Goal: Information Seeking & Learning: Learn about a topic

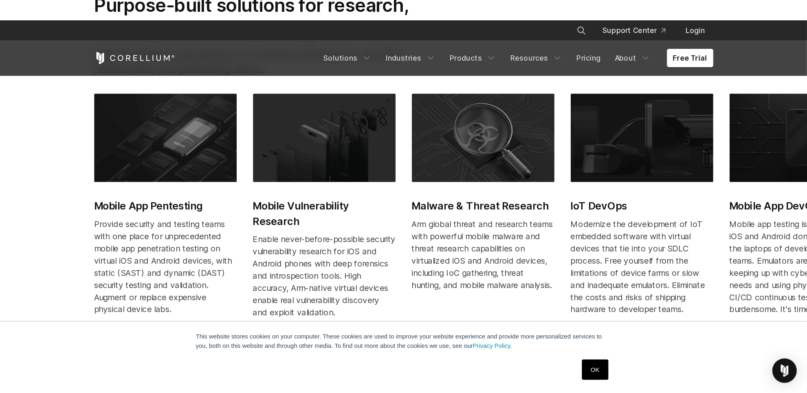
scroll to position [407, 0]
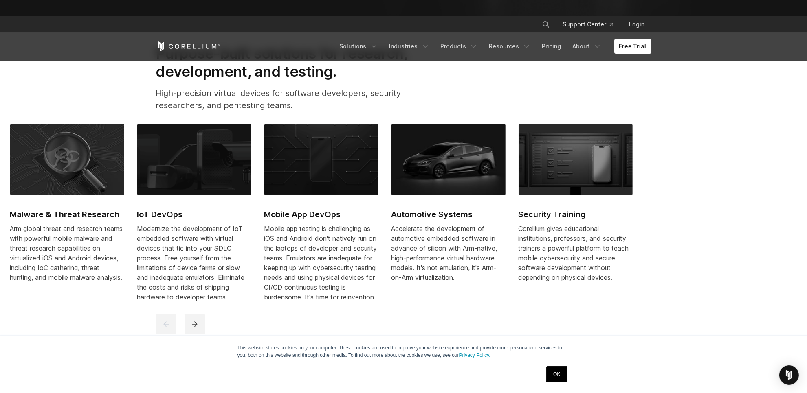
drag, startPoint x: 586, startPoint y: 248, endPoint x: 186, endPoint y: 255, distance: 400.0
click at [186, 255] on div "Modernize the development of IoT embedded software with virtual devices that ti…" at bounding box center [194, 263] width 114 height 78
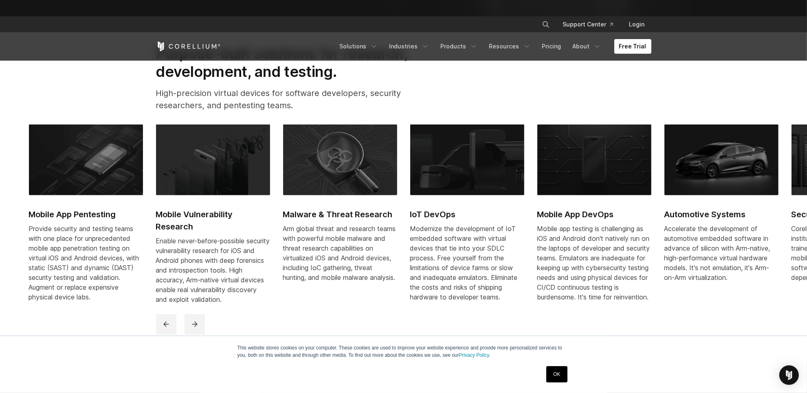
drag, startPoint x: 342, startPoint y: 200, endPoint x: 56, endPoint y: 210, distance: 286.5
click at [56, 210] on div "Mobile App Pentesting Provide security and testing teams with one place for unp…" at bounding box center [474, 220] width 890 height 190
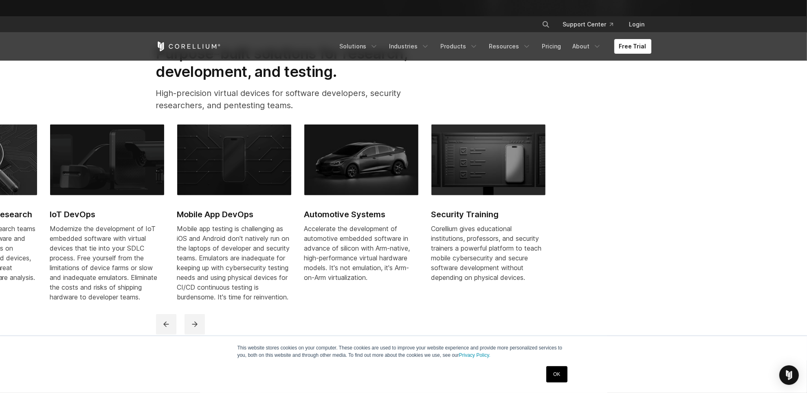
drag, startPoint x: 494, startPoint y: 231, endPoint x: 270, endPoint y: 221, distance: 224.2
click at [180, 235] on link "Mobile App DevOps Mobile app testing is challenging as iOS and Android don't na…" at bounding box center [234, 218] width 114 height 187
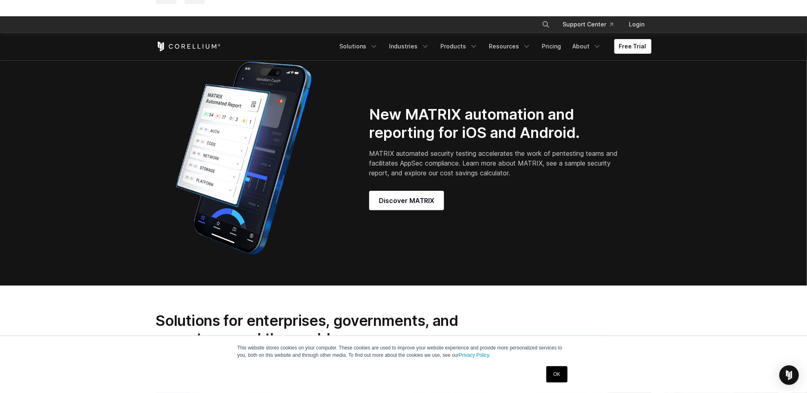
scroll to position [916, 0]
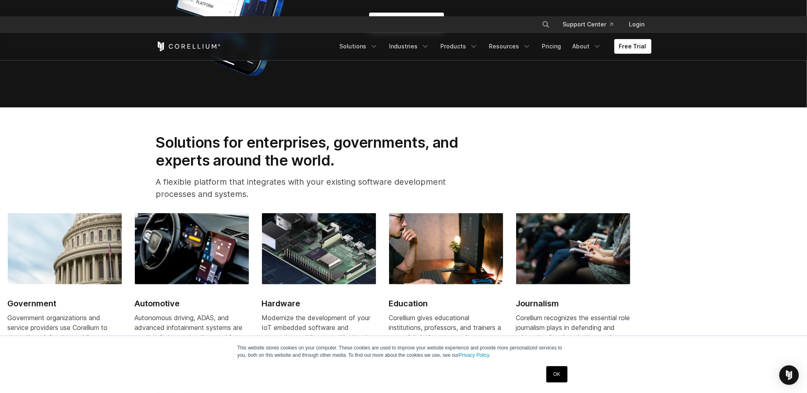
drag, startPoint x: 585, startPoint y: 265, endPoint x: 310, endPoint y: 282, distance: 275.8
click at [310, 282] on img at bounding box center [319, 248] width 114 height 71
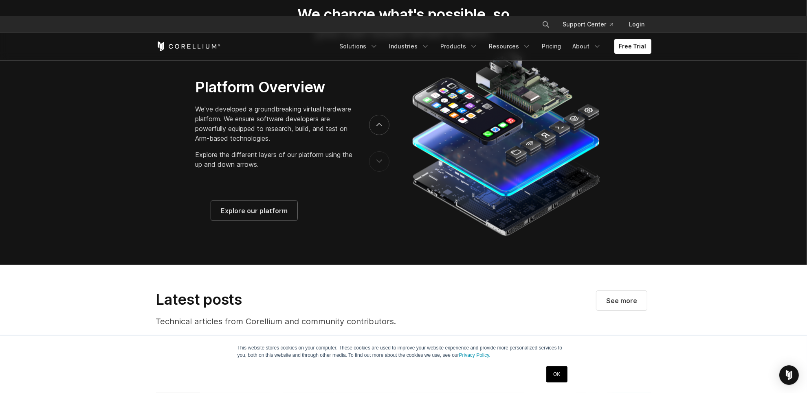
scroll to position [1375, 0]
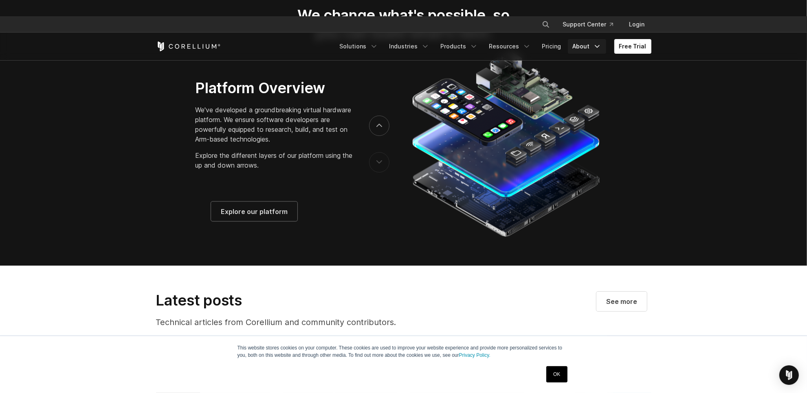
click at [587, 44] on link "About" at bounding box center [587, 46] width 38 height 15
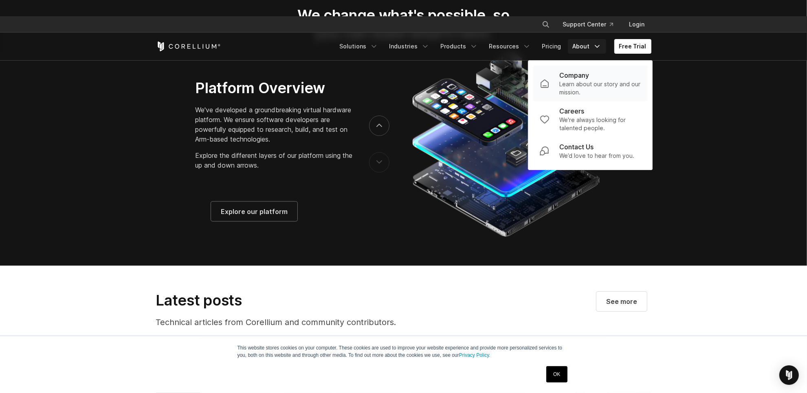
click at [589, 78] on p "Company" at bounding box center [574, 75] width 30 height 10
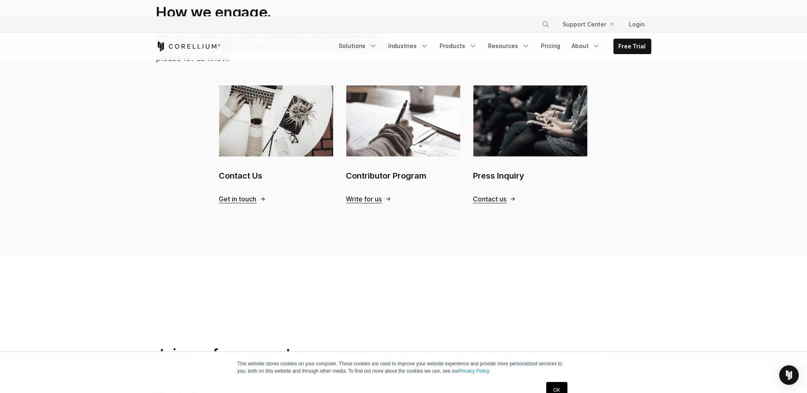
scroll to position [865, 0]
click at [239, 170] on h2 "Contact Us" at bounding box center [276, 176] width 114 height 12
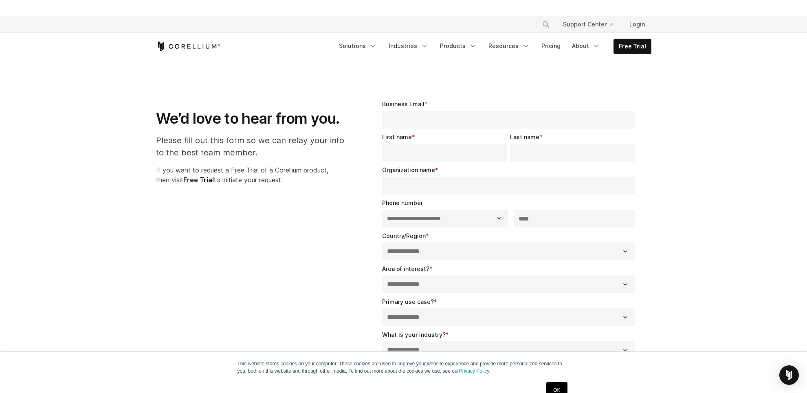
select select "**"
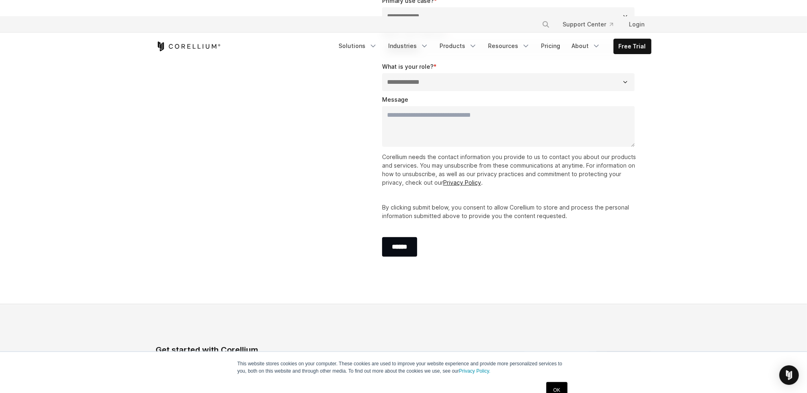
scroll to position [204, 0]
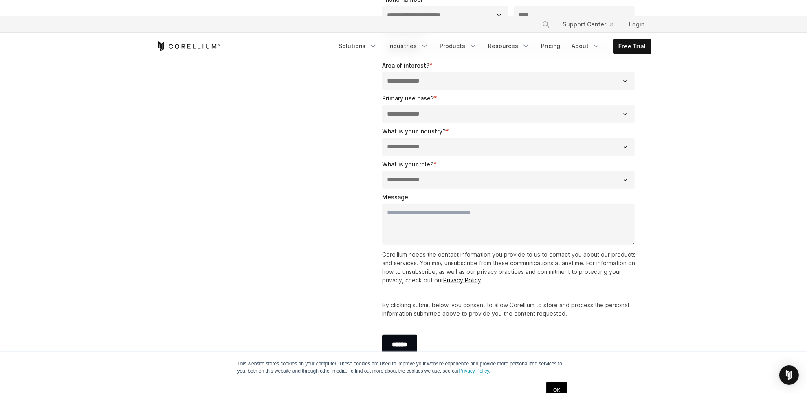
click at [190, 49] on icon "Corellium Home" at bounding box center [188, 47] width 65 height 10
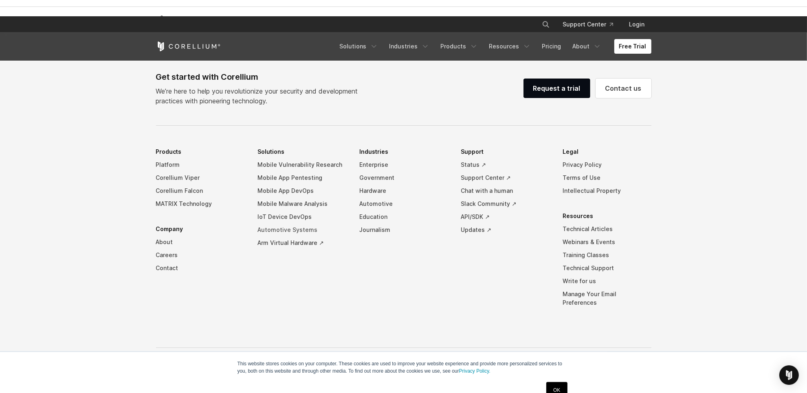
scroll to position [1927, 0]
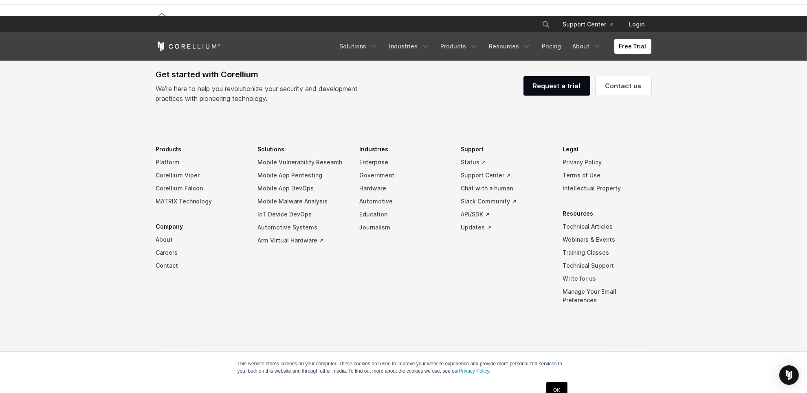
click at [587, 286] on link "Write for us" at bounding box center [606, 278] width 89 height 13
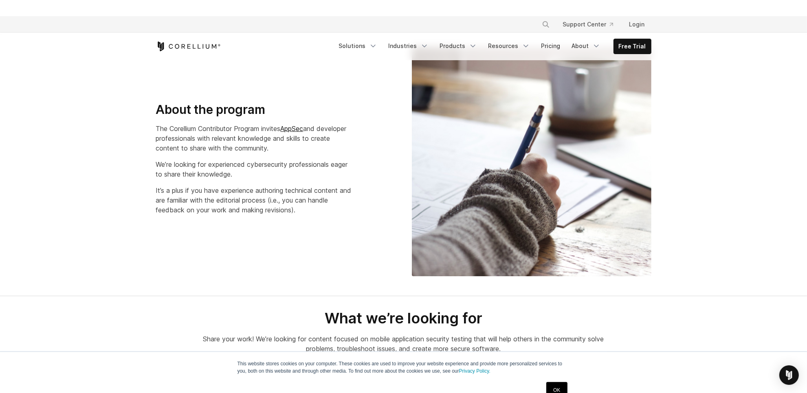
scroll to position [153, 0]
click at [710, 240] on section "About the program The Corellium Contributor Program invites AppSec and develope…" at bounding box center [403, 166] width 807 height 262
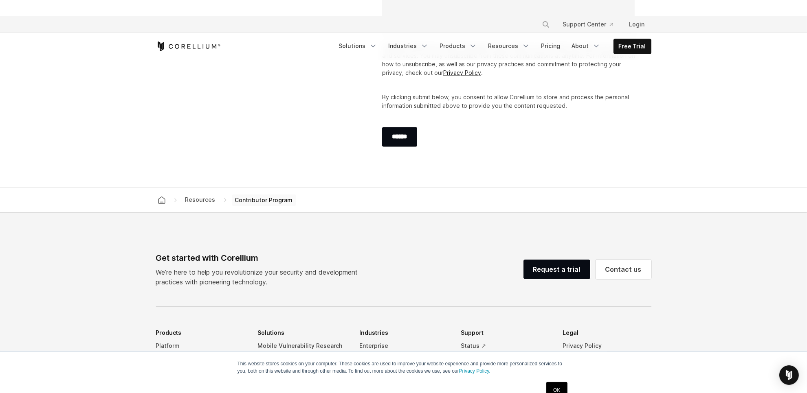
scroll to position [1527, 0]
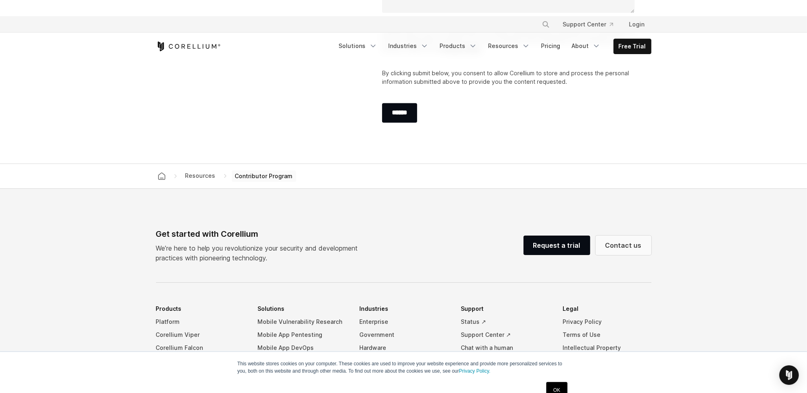
click at [624, 247] on link "Contact us" at bounding box center [623, 246] width 56 height 20
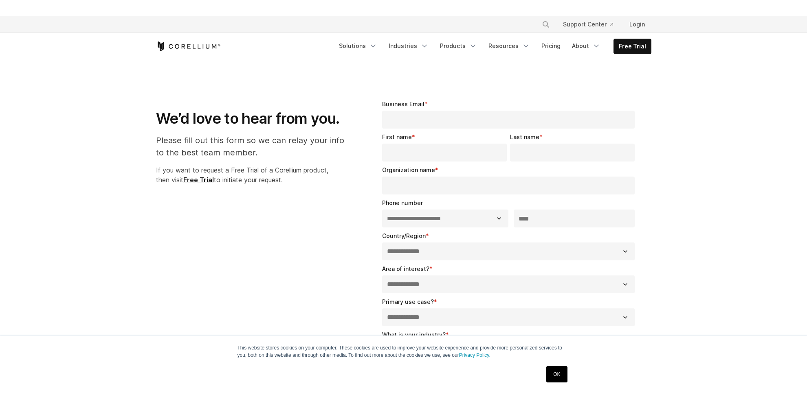
select select "**"
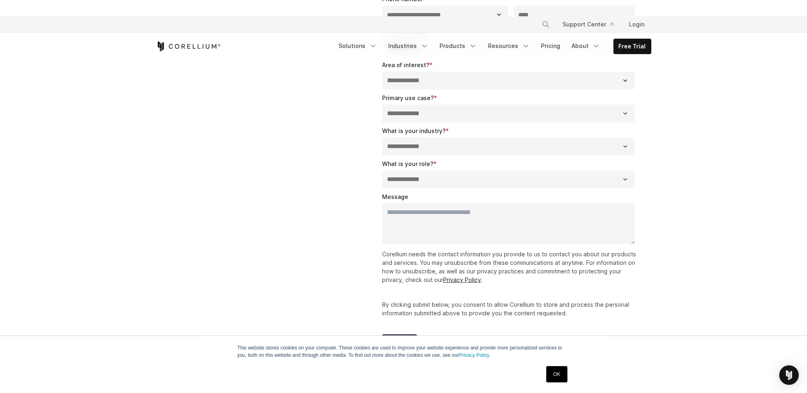
scroll to position [102, 0]
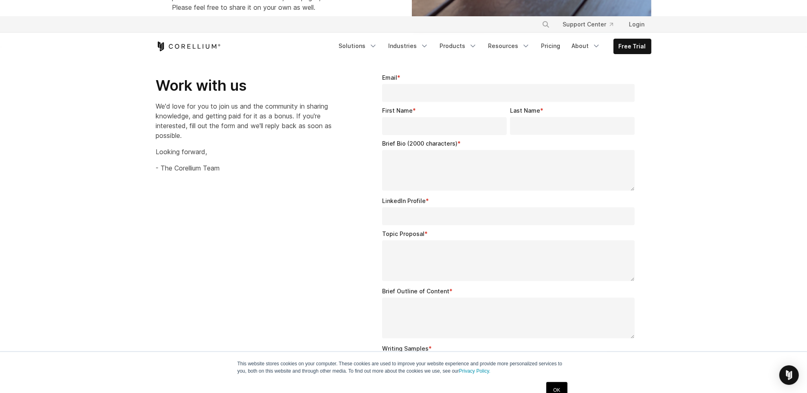
scroll to position [1119, 0]
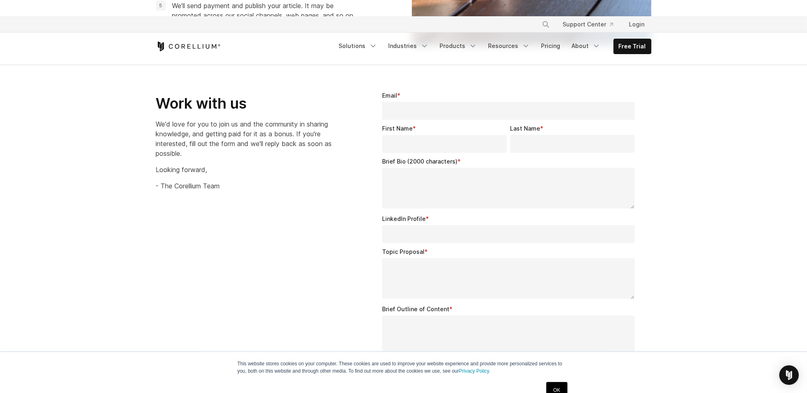
click at [391, 96] on span "Email" at bounding box center [389, 95] width 15 height 7
click at [391, 102] on input "Email *" at bounding box center [508, 111] width 253 height 18
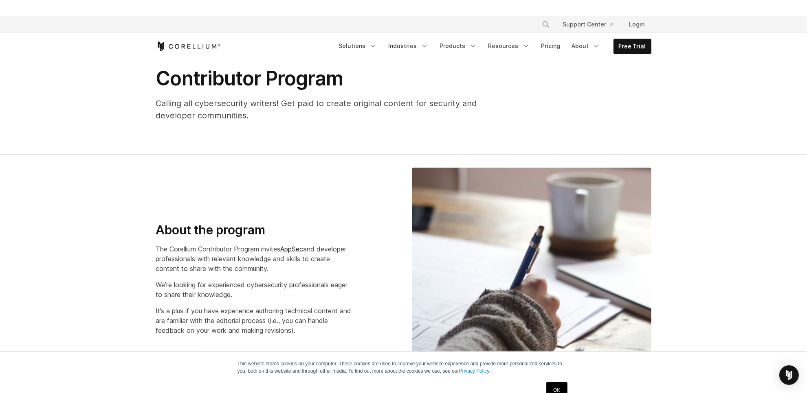
scroll to position [0, 0]
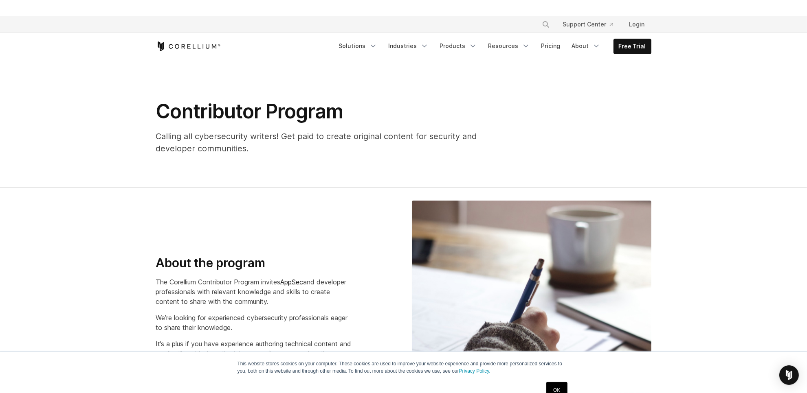
click at [708, 210] on section "About the program The Corellium Contributor Program invites AppSec and develope…" at bounding box center [403, 319] width 807 height 262
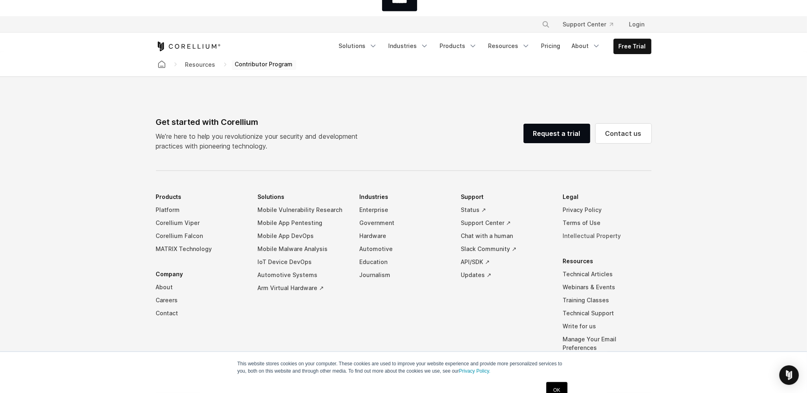
scroll to position [1692, 0]
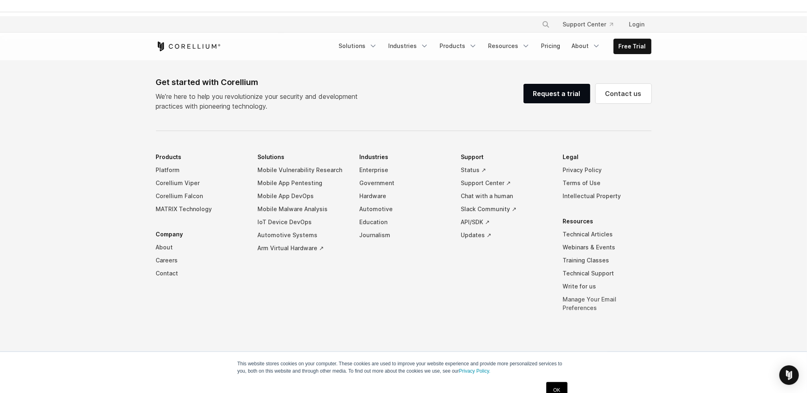
click at [609, 301] on link "Manage Your Email Preferences" at bounding box center [606, 304] width 89 height 22
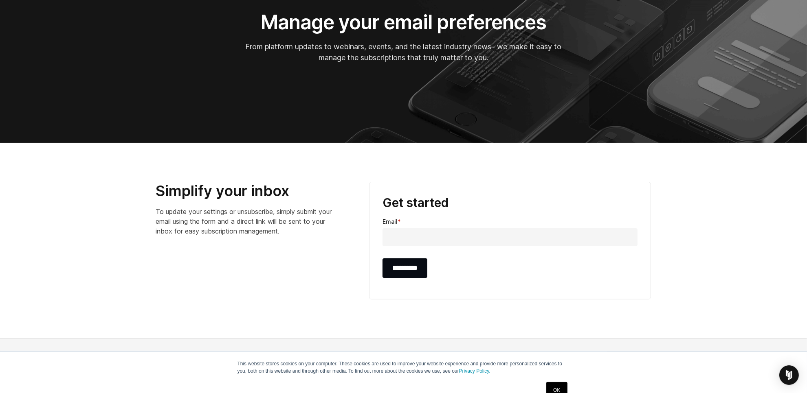
scroll to position [111, 0]
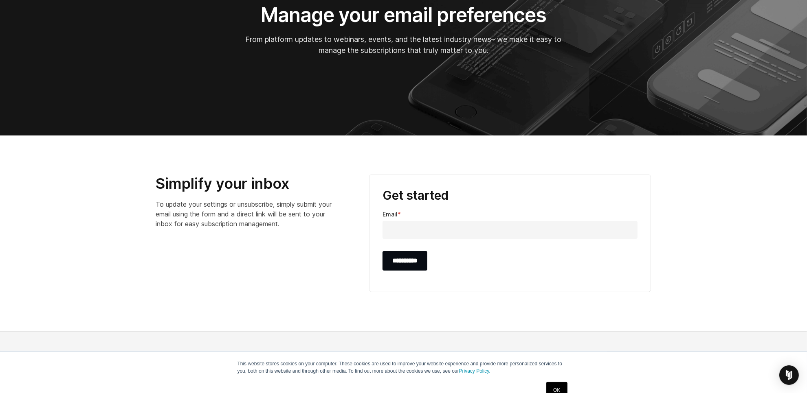
click at [467, 320] on section "**********" at bounding box center [403, 234] width 807 height 196
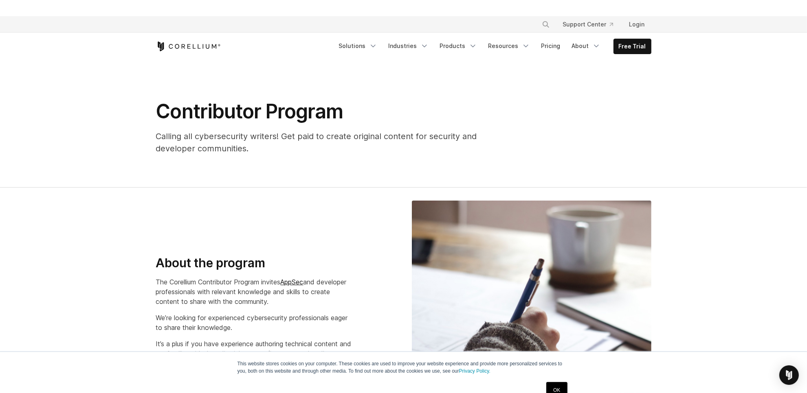
click at [345, 209] on div "About the program The Corellium Contributor Program invites AppSec and develope…" at bounding box center [404, 315] width 512 height 229
click at [377, 49] on icon "Navigation Menu" at bounding box center [373, 46] width 8 height 8
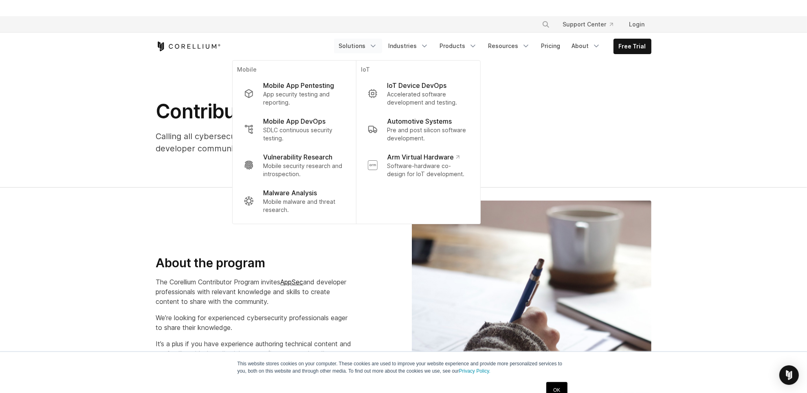
click at [570, 101] on div "Contributor Program Calling all cybersecurity writers! Get paid to create origi…" at bounding box center [364, 126] width 433 height 55
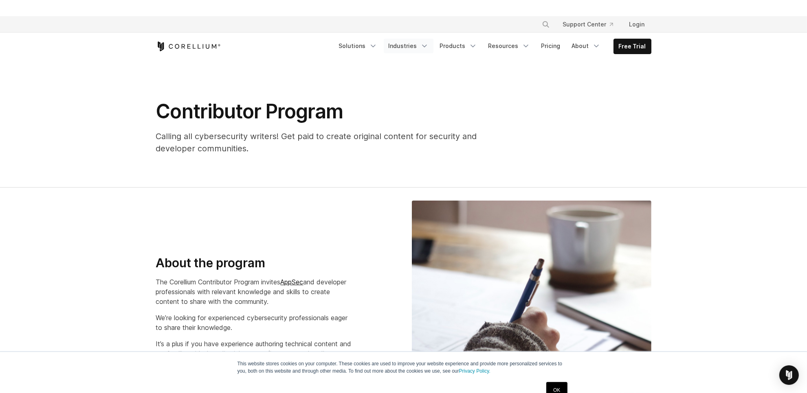
click at [410, 49] on link "Industries" at bounding box center [409, 46] width 50 height 15
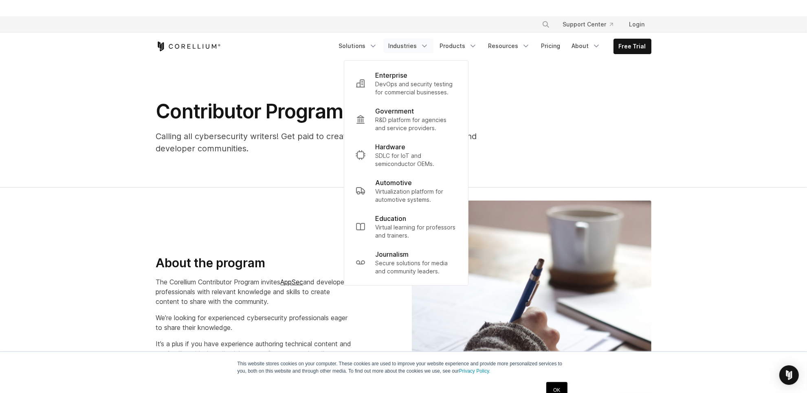
click at [552, 90] on section "Contributor Program Calling all cybersecurity writers! Get paid to create origi…" at bounding box center [403, 123] width 807 height 127
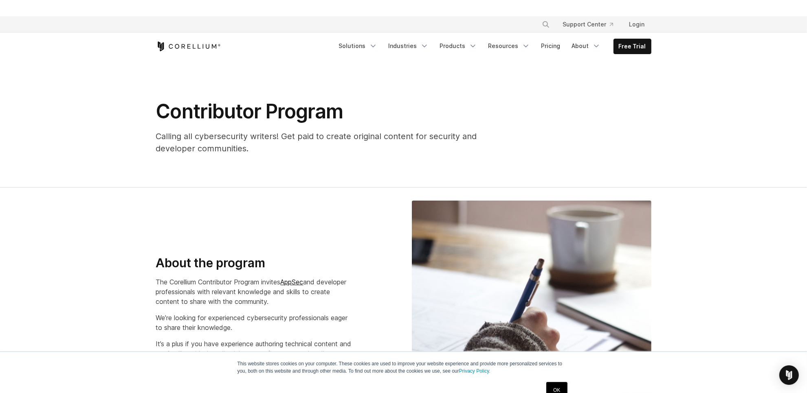
click at [547, 84] on section "Contributor Program Calling all cybersecurity writers! Get paid to create origi…" at bounding box center [403, 123] width 807 height 127
drag, startPoint x: 547, startPoint y: 84, endPoint x: 539, endPoint y: 86, distance: 8.5
click at [545, 86] on section "Contributor Program Calling all cybersecurity writers! Get paid to create origi…" at bounding box center [403, 123] width 807 height 127
click at [539, 86] on section "Contributor Program Calling all cybersecurity writers! Get paid to create origi…" at bounding box center [403, 123] width 807 height 127
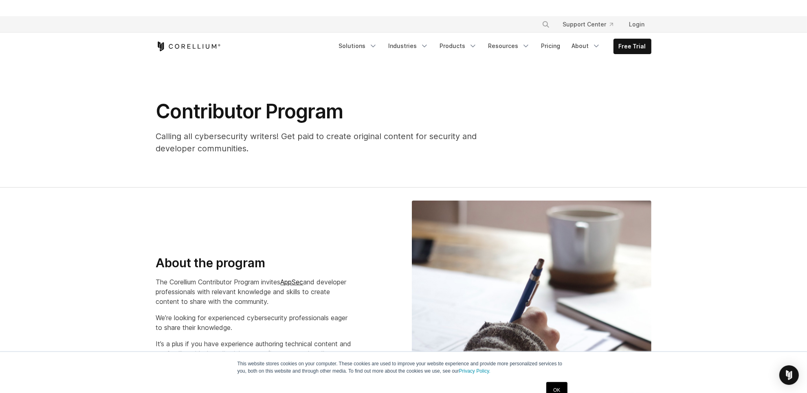
click at [538, 86] on section "Contributor Program Calling all cybersecurity writers! Get paid to create origi…" at bounding box center [403, 123] width 807 height 127
click at [460, 44] on link "Products" at bounding box center [458, 46] width 47 height 15
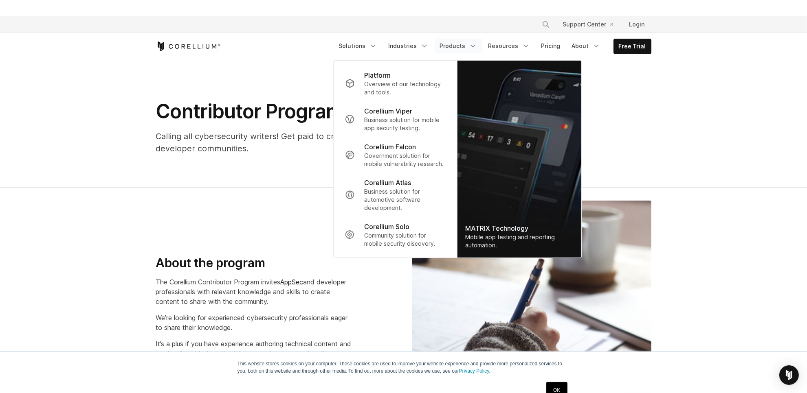
click at [635, 123] on div "Contributor Program Calling all cybersecurity writers! Get paid to create origi…" at bounding box center [404, 130] width 512 height 62
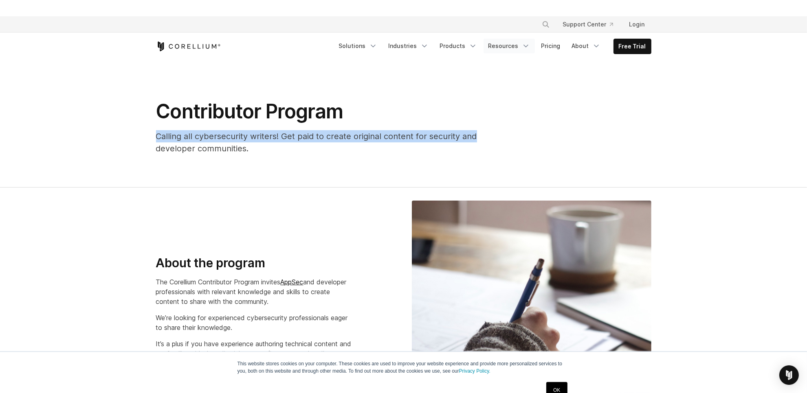
click at [528, 48] on icon "Navigation Menu" at bounding box center [526, 46] width 8 height 8
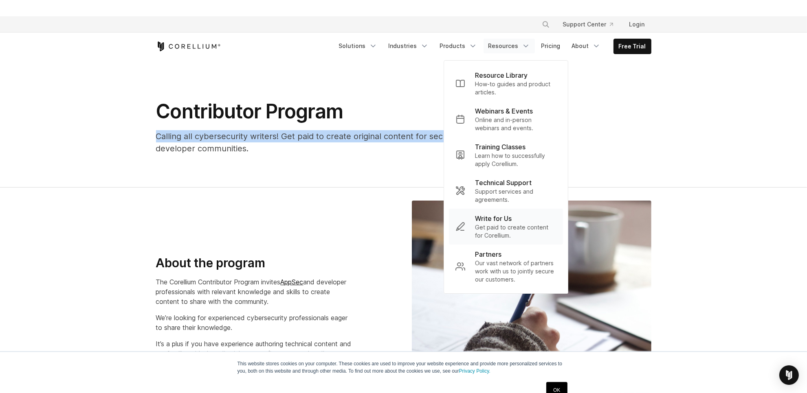
click at [498, 223] on p "Write for Us" at bounding box center [493, 219] width 37 height 10
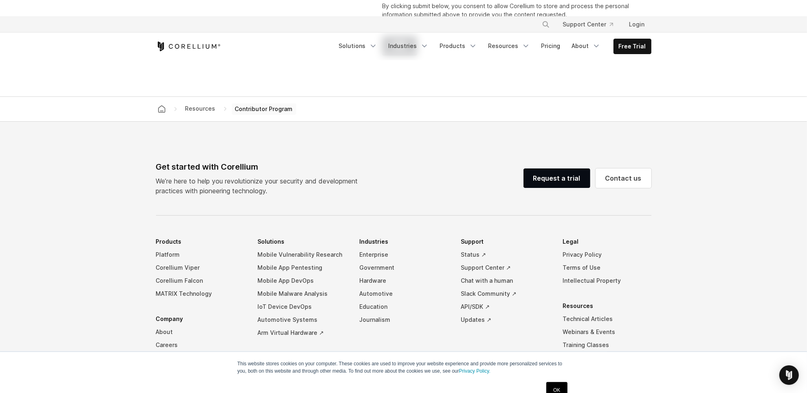
scroll to position [1679, 0]
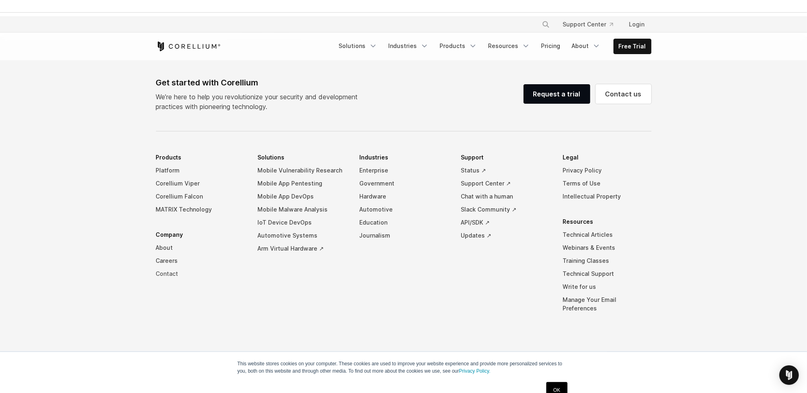
click at [164, 275] on link "Contact" at bounding box center [200, 274] width 89 height 13
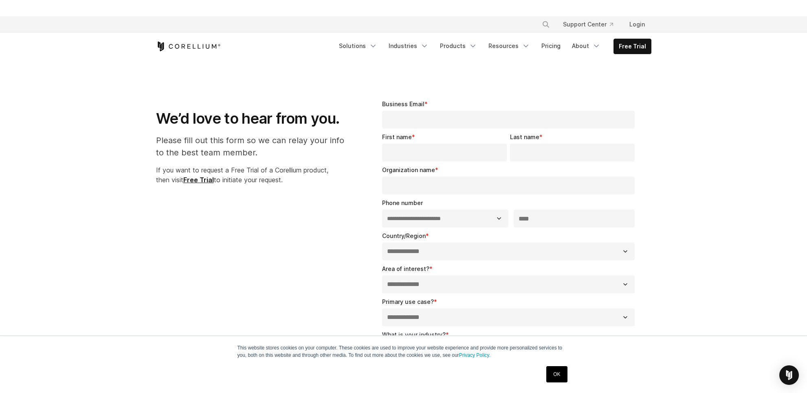
select select "**"
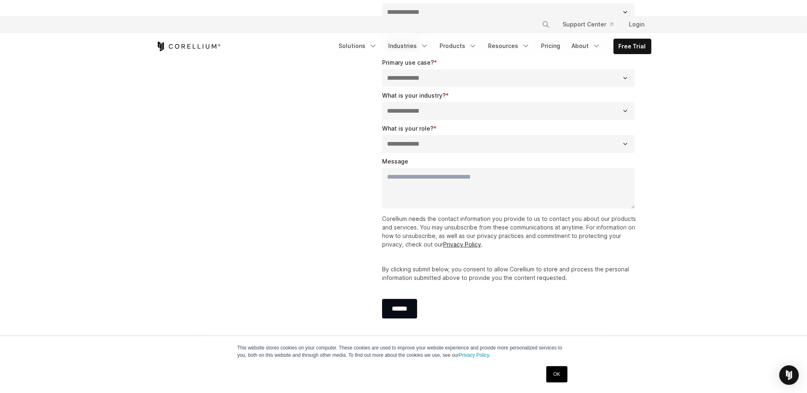
scroll to position [102, 0]
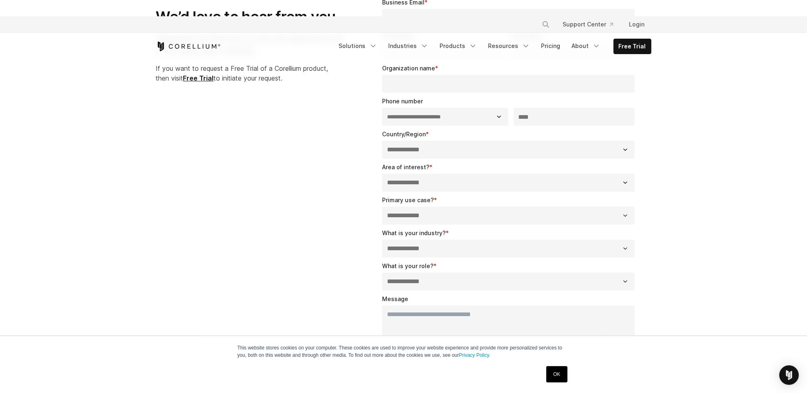
click at [626, 214] on select "**********" at bounding box center [508, 216] width 253 height 18
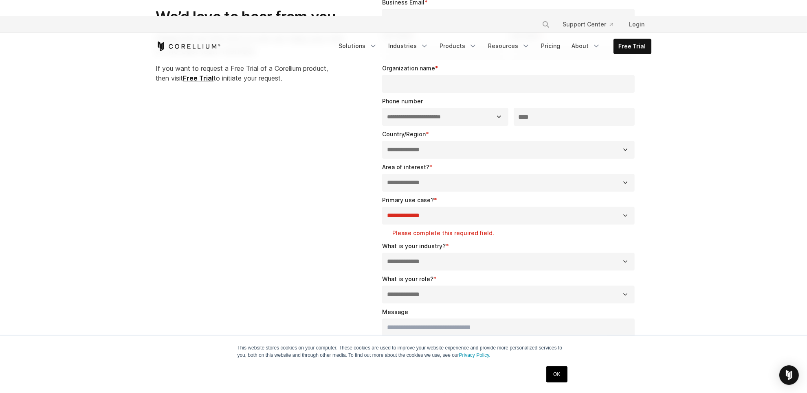
click at [713, 235] on section "**********" at bounding box center [403, 238] width 807 height 559
click at [613, 184] on select "**********" at bounding box center [508, 183] width 253 height 18
click at [708, 202] on section "**********" at bounding box center [403, 238] width 807 height 559
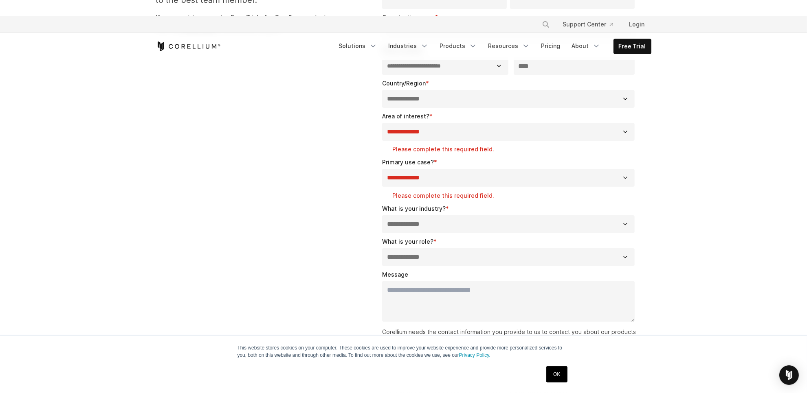
scroll to position [0, 0]
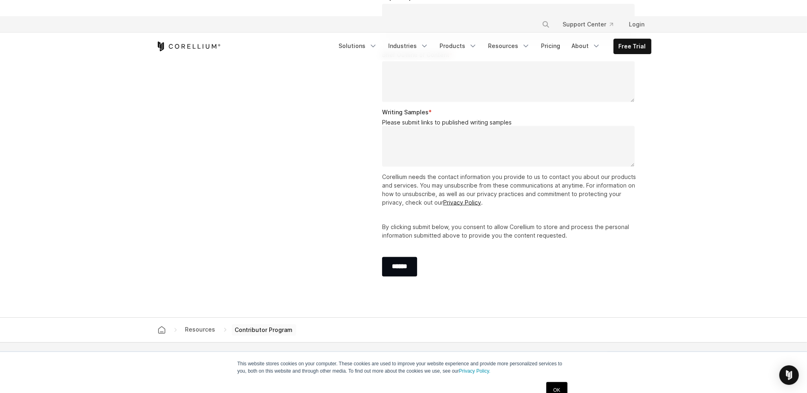
scroll to position [1170, 0]
